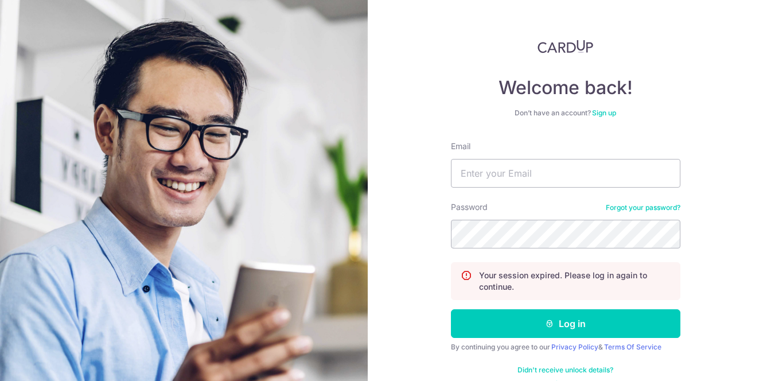
scroll to position [52, 0]
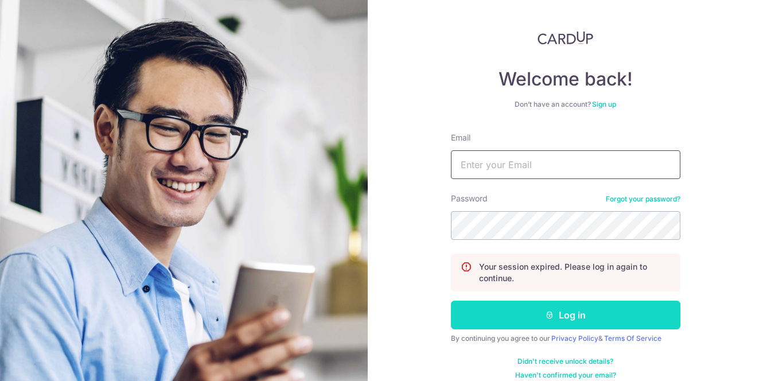
type input "liqing1992@hotmail.sg"
click at [498, 311] on button "Log in" at bounding box center [565, 315] width 229 height 29
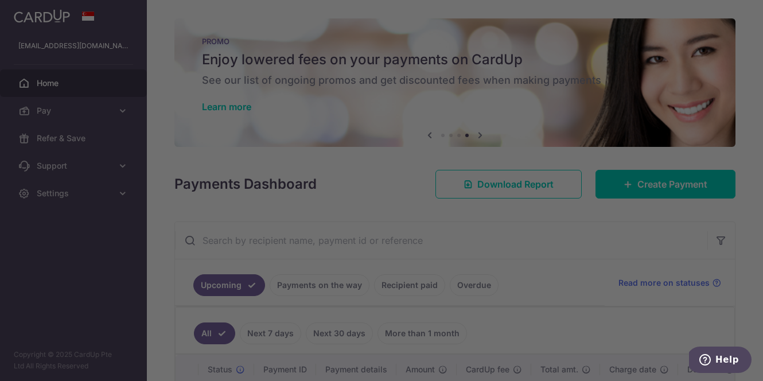
click at [567, 111] on div at bounding box center [385, 192] width 770 height 385
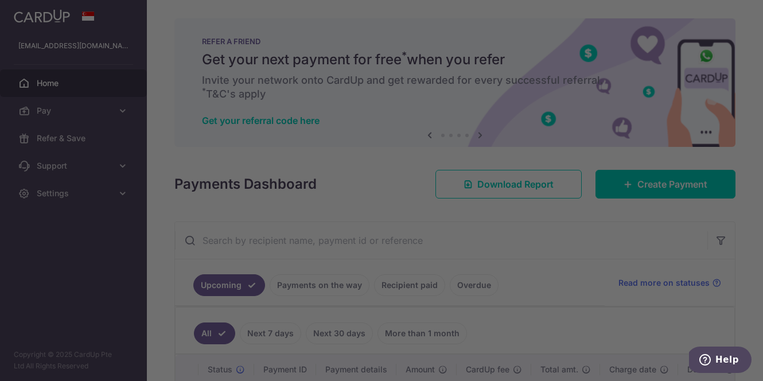
click at [178, 262] on div at bounding box center [385, 192] width 770 height 385
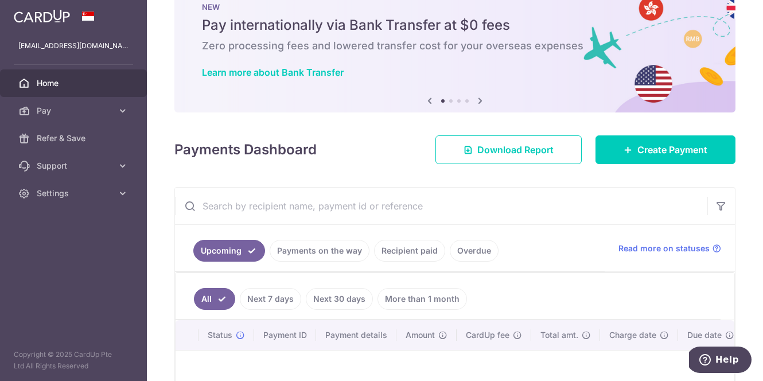
scroll to position [48, 0]
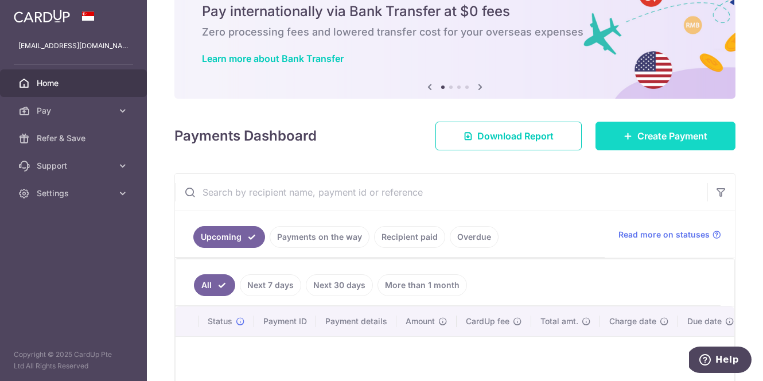
click at [653, 138] on span "Create Payment" at bounding box center [672, 136] width 70 height 14
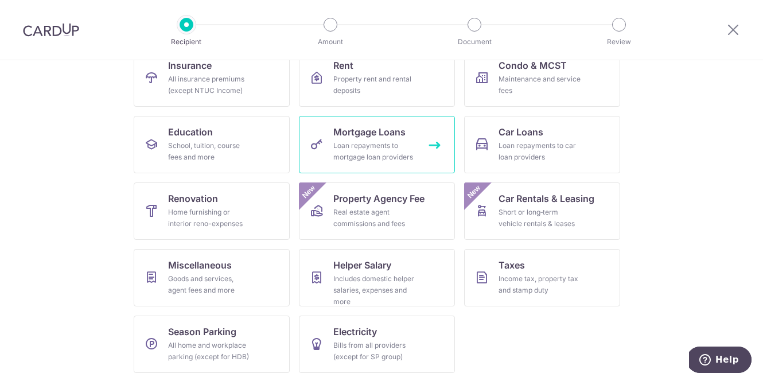
scroll to position [132, 0]
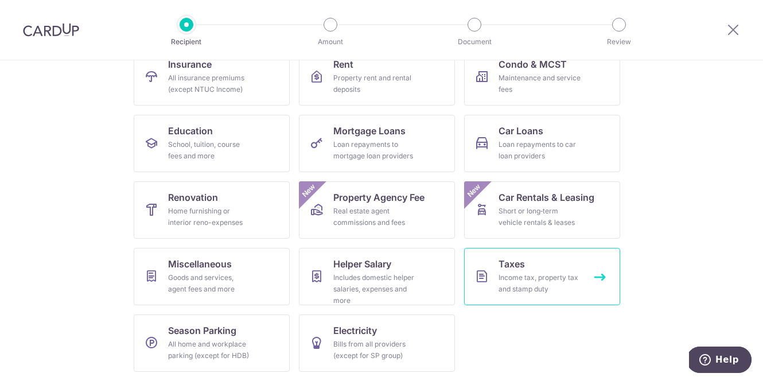
click at [540, 276] on div "Income tax, property tax and stamp duty" at bounding box center [539, 283] width 83 height 23
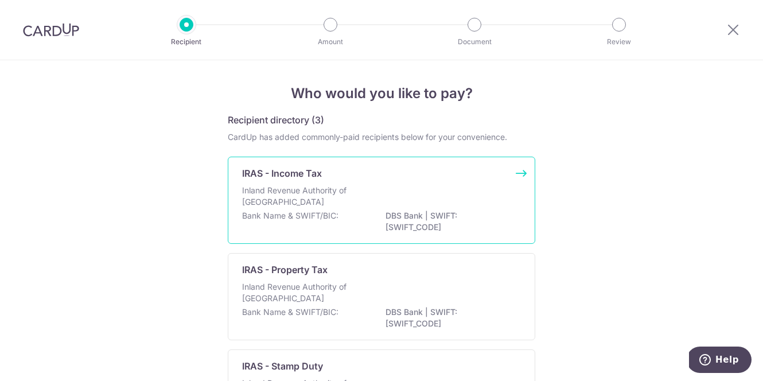
click at [332, 204] on p "Inland Revenue Authority of Singapore" at bounding box center [303, 196] width 122 height 23
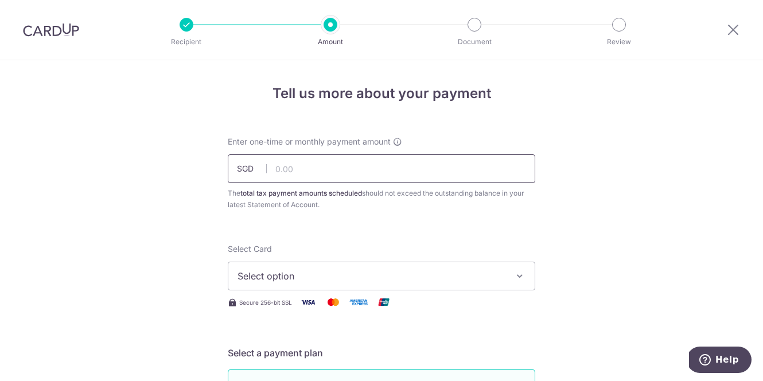
click at [307, 168] on input "text" at bounding box center [381, 168] width 307 height 29
type input "984.40"
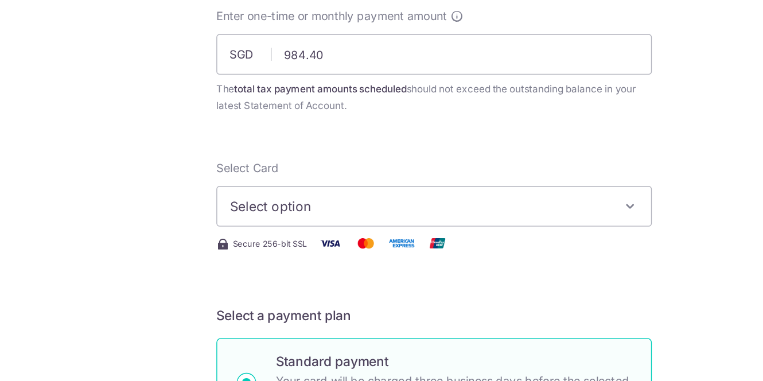
scroll to position [68, 0]
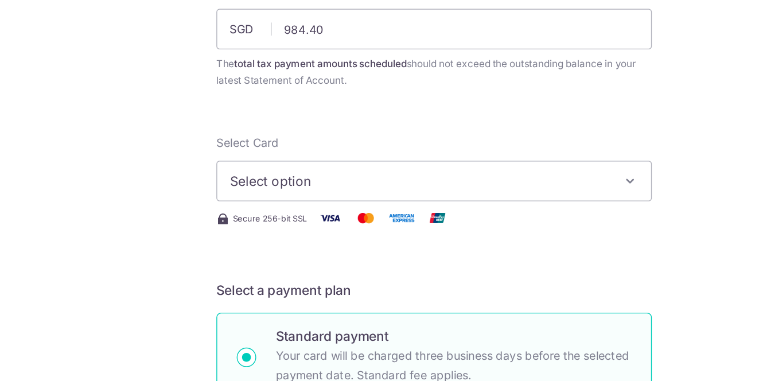
click at [407, 205] on span "Select option" at bounding box center [370, 208] width 267 height 14
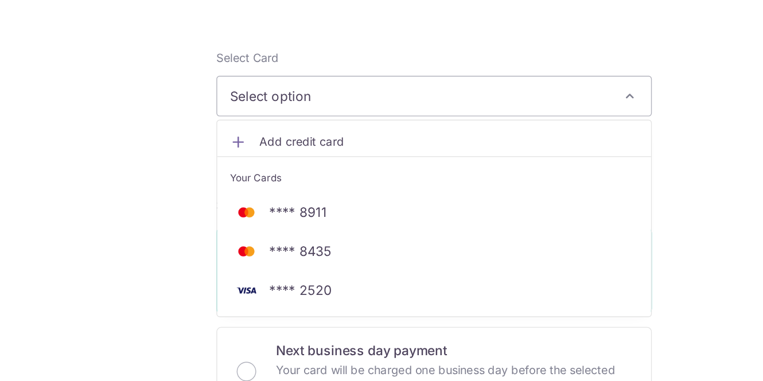
scroll to position [160, 0]
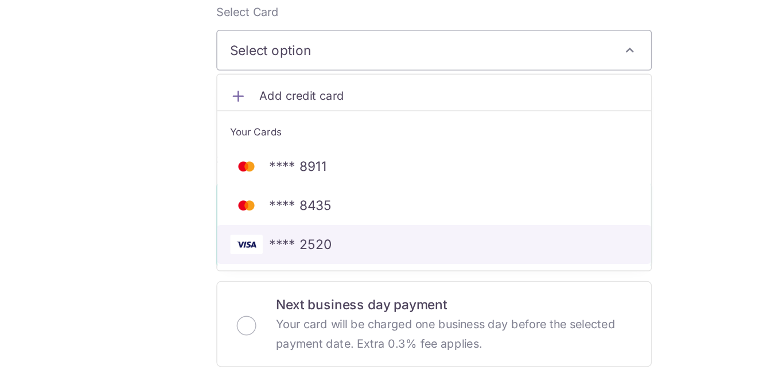
click at [307, 249] on span "**** 2520" at bounding box center [287, 253] width 44 height 14
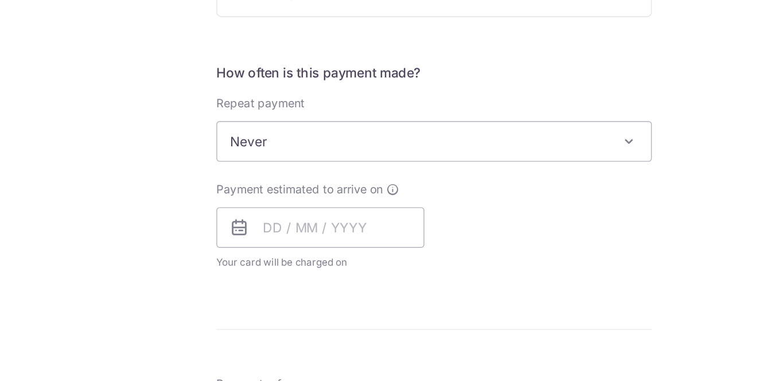
scroll to position [408, 0]
click at [292, 188] on span "Never" at bounding box center [381, 179] width 306 height 28
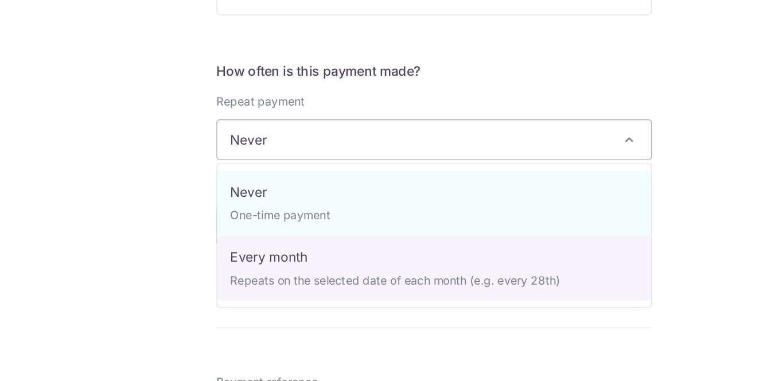
select select "3"
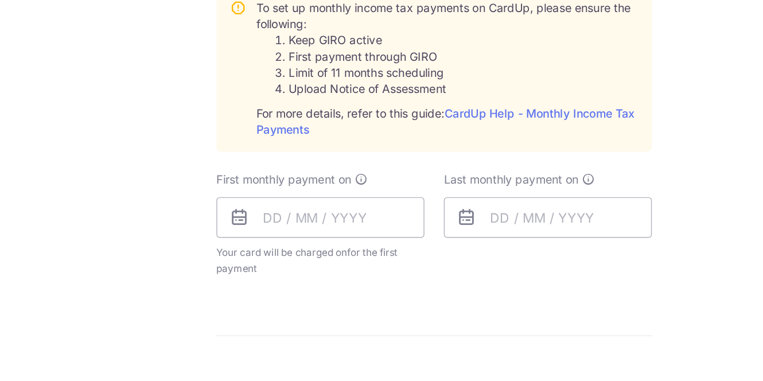
scroll to position [543, 0]
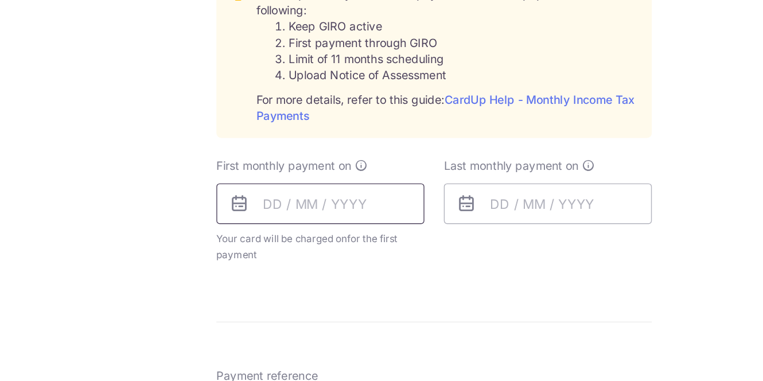
click at [307, 224] on input "text" at bounding box center [301, 224] width 147 height 29
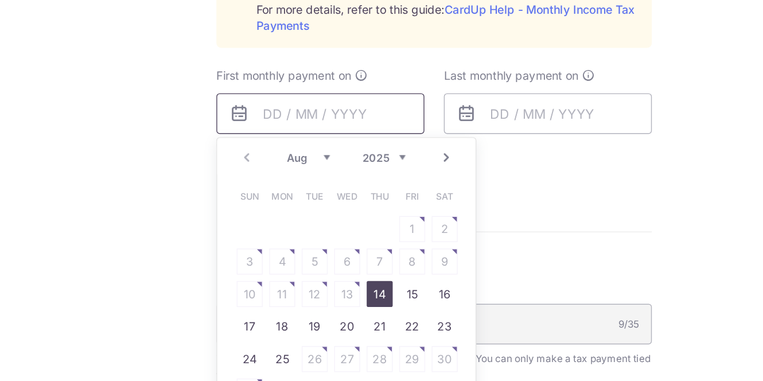
scroll to position [642, 0]
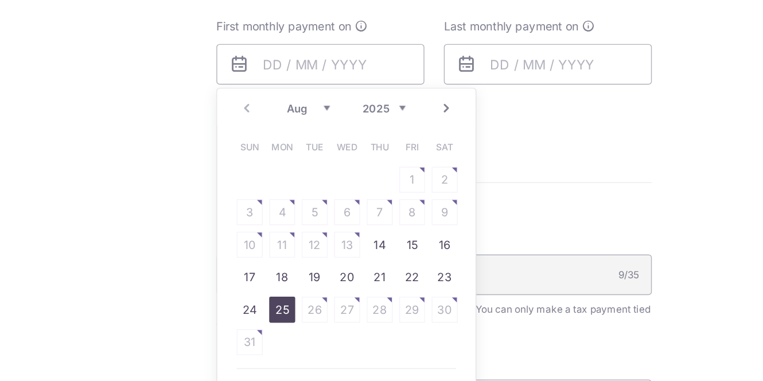
click at [270, 298] on link "25" at bounding box center [274, 299] width 18 height 18
type input "25/08/2025"
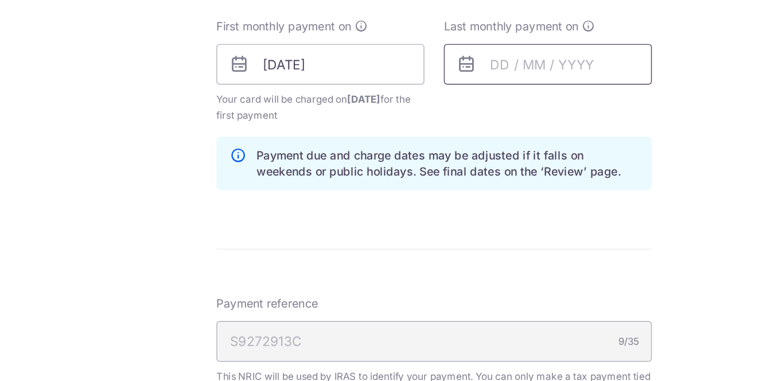
click at [455, 132] on input "text" at bounding box center [461, 125] width 147 height 29
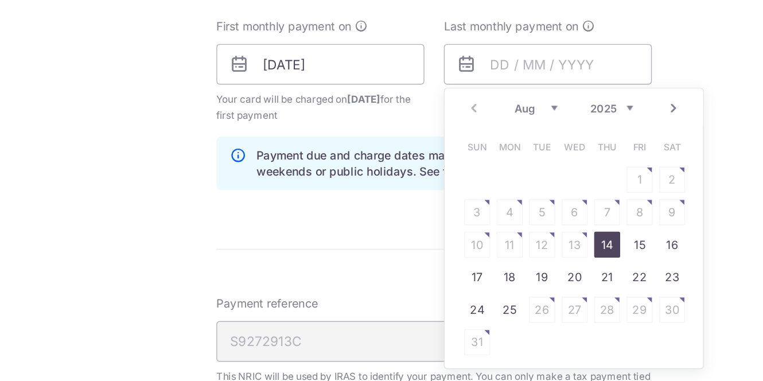
click at [514, 153] on select "2025 2026" at bounding box center [506, 156] width 30 height 9
click at [455, 157] on select "Jan Feb Mar Apr May Jun Jul Aug Sep" at bounding box center [453, 156] width 30 height 9
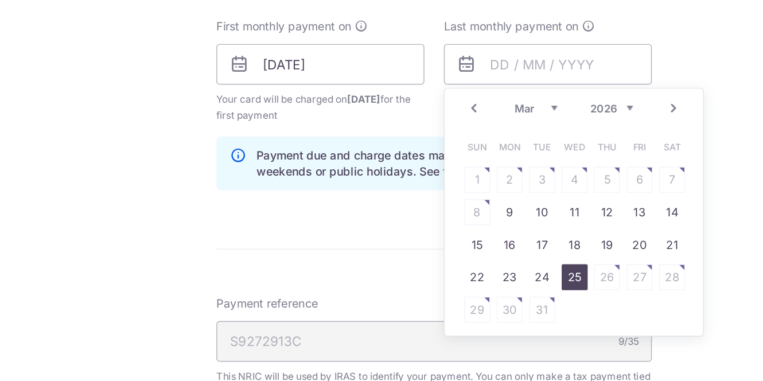
click at [485, 275] on link "25" at bounding box center [480, 276] width 18 height 18
type input "25/03/2026"
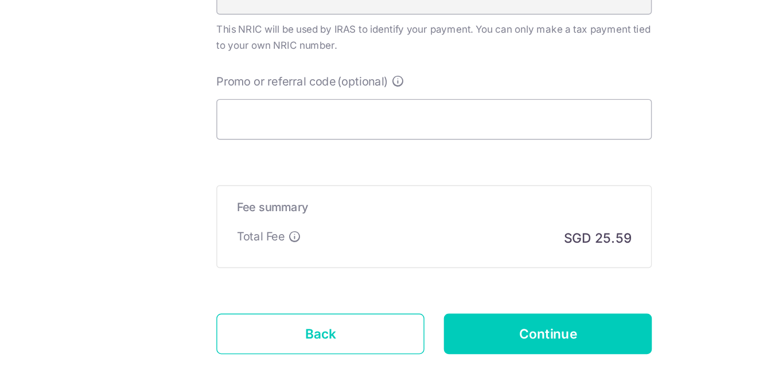
scroll to position [899, 0]
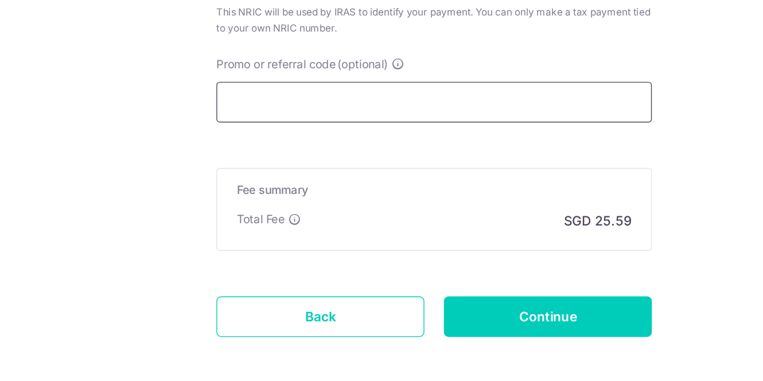
click at [364, 157] on input "Promo or referral code (optional)" at bounding box center [381, 152] width 307 height 29
paste input "VTAX25R"
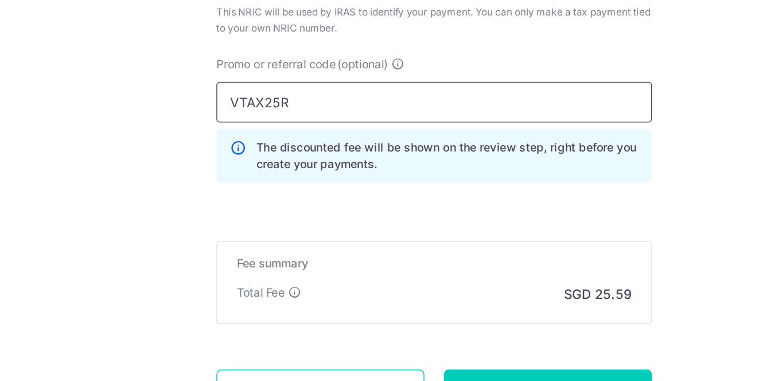
type input "VTAX25R"
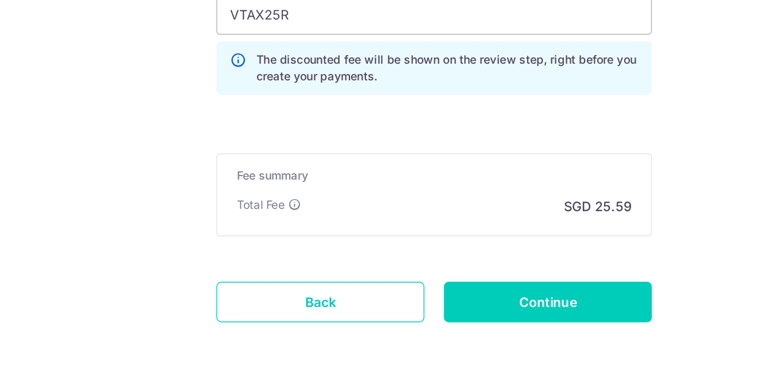
scroll to position [966, 0]
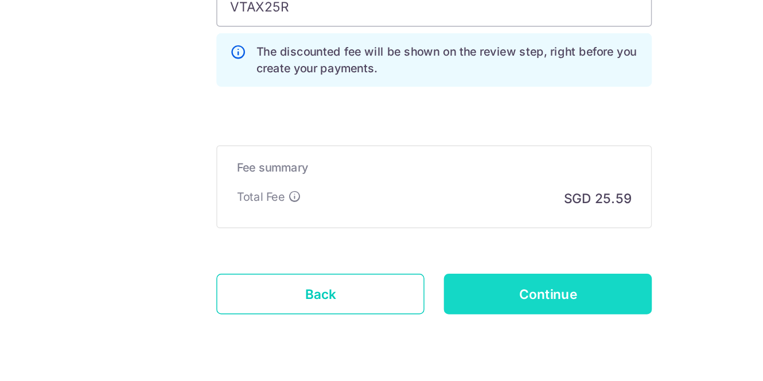
click at [425, 284] on input "Continue" at bounding box center [461, 288] width 147 height 29
type input "Create Schedule"
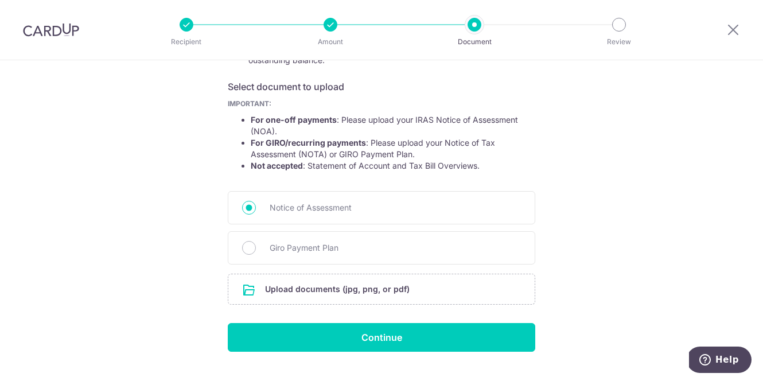
scroll to position [205, 0]
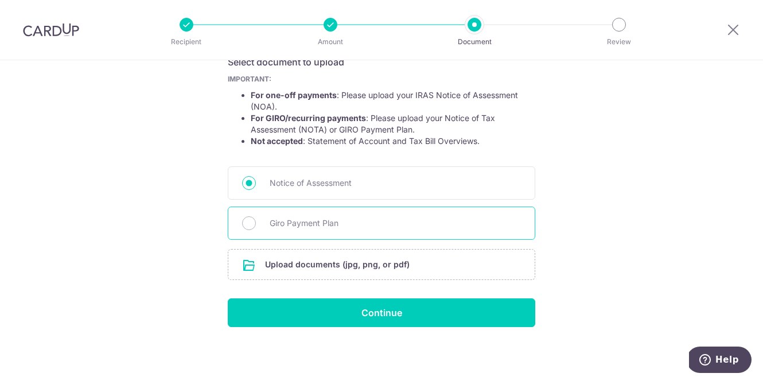
click at [370, 235] on div "Giro Payment Plan" at bounding box center [381, 222] width 307 height 33
click at [326, 222] on span "Giro Payment Plan" at bounding box center [395, 223] width 251 height 14
click at [256, 222] on input "Giro Payment Plan" at bounding box center [249, 223] width 14 height 14
radio input "true"
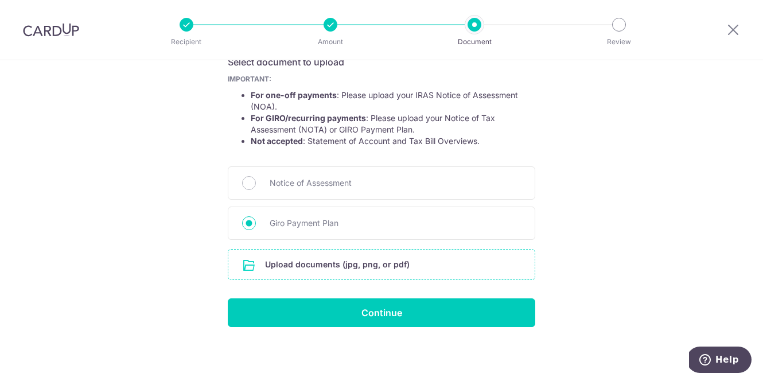
click at [311, 272] on input "file" at bounding box center [381, 264] width 306 height 30
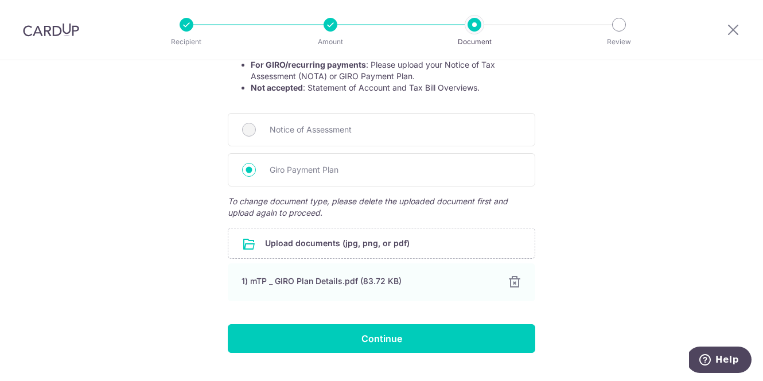
scroll to position [284, 0]
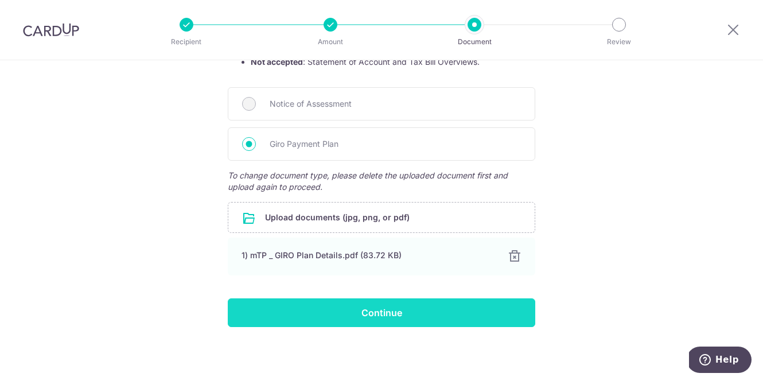
click at [292, 316] on input "Continue" at bounding box center [381, 312] width 307 height 29
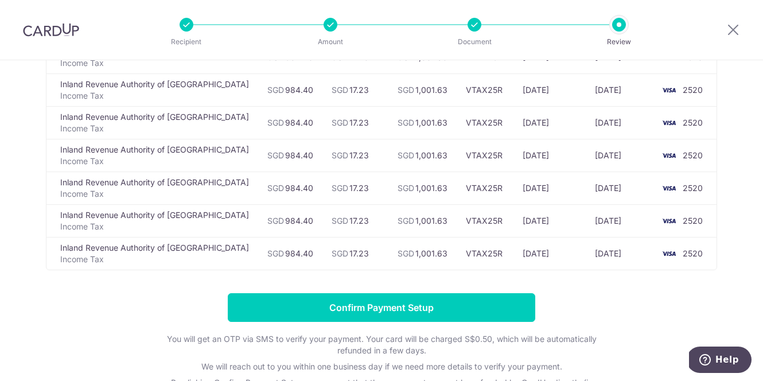
scroll to position [185, 0]
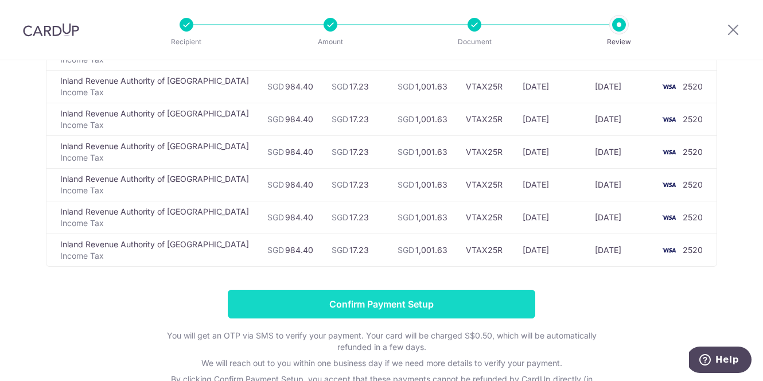
click at [310, 296] on input "Confirm Payment Setup" at bounding box center [381, 304] width 307 height 29
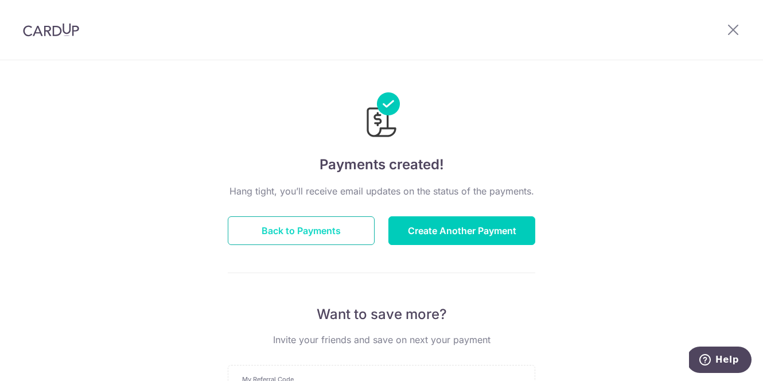
click at [341, 230] on button "Back to Payments" at bounding box center [301, 230] width 147 height 29
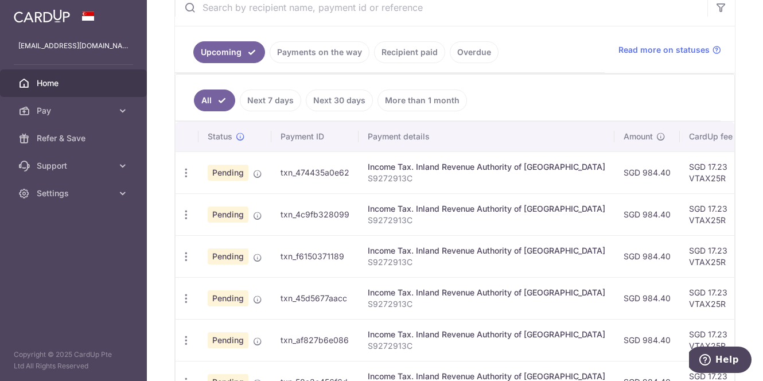
scroll to position [272, 0]
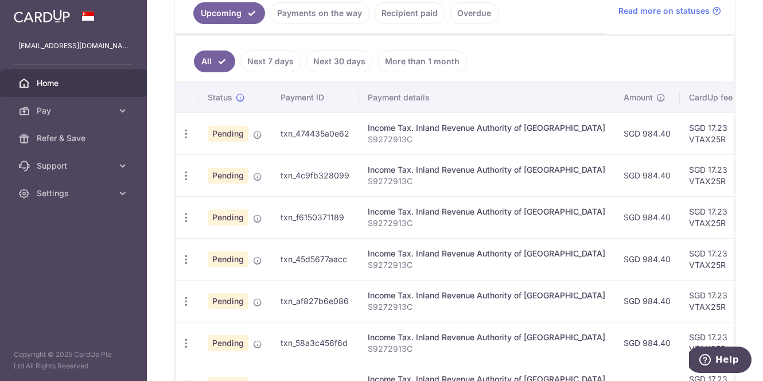
click at [412, 9] on link "Recipient paid" at bounding box center [409, 13] width 71 height 22
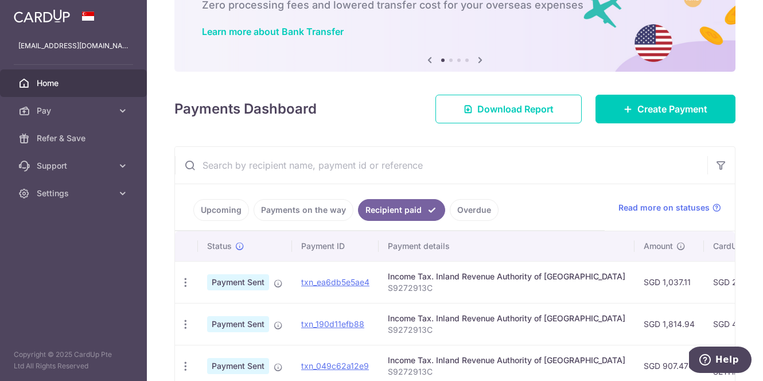
scroll to position [136, 0]
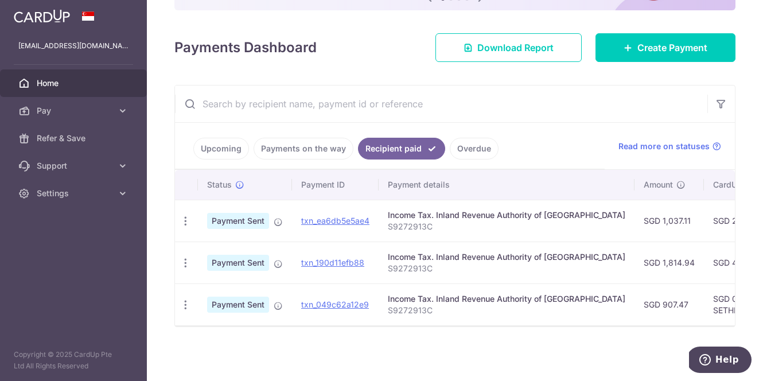
click at [225, 142] on link "Upcoming" at bounding box center [221, 149] width 56 height 22
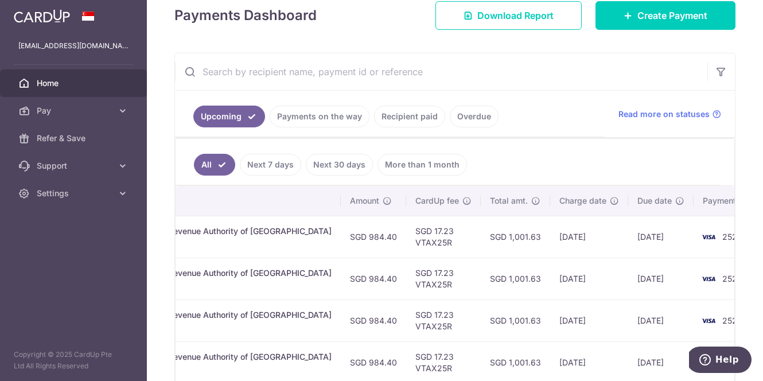
scroll to position [0, 0]
